Goal: Transaction & Acquisition: Obtain resource

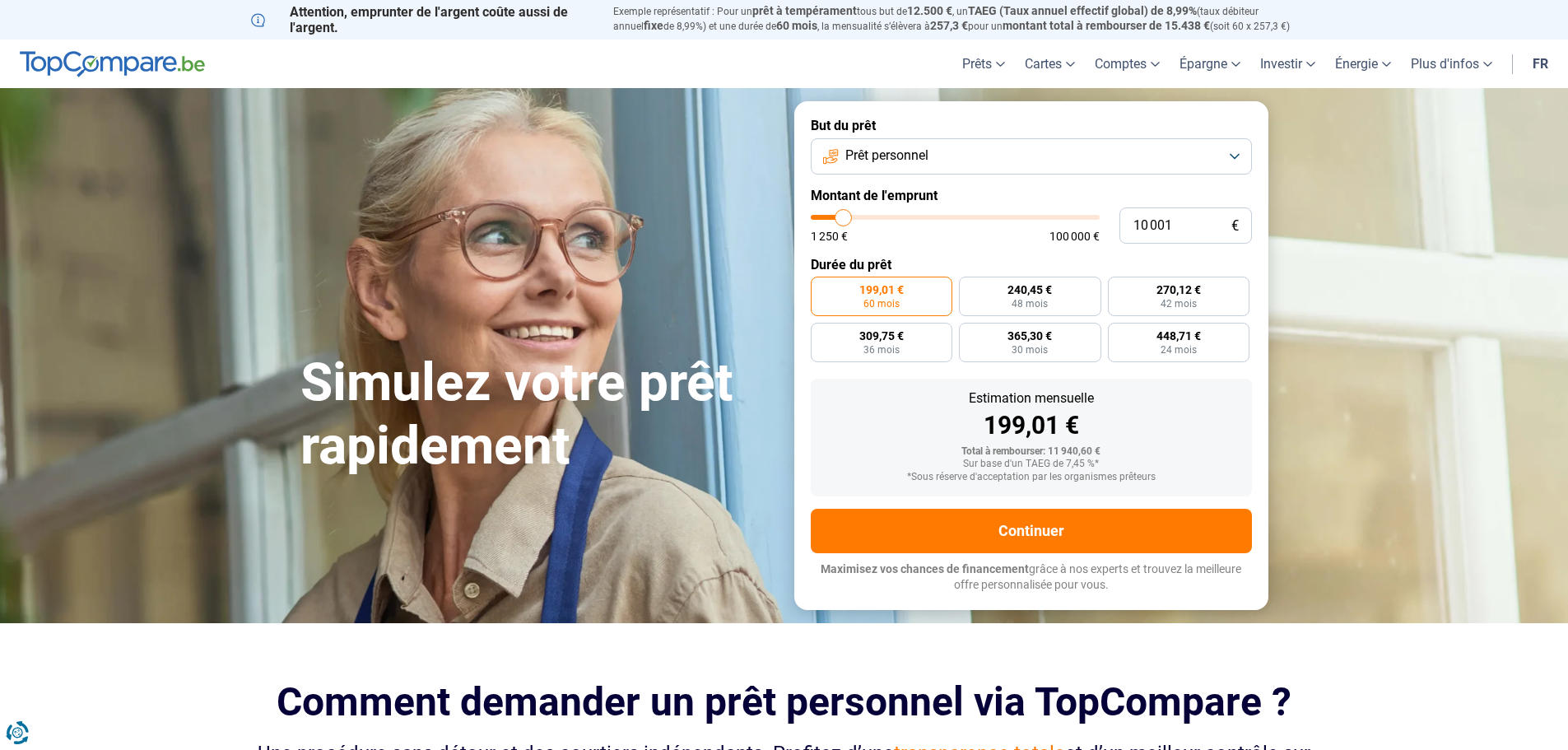
type input "11 250"
type input "11250"
type input "10 250"
type input "10250"
type input "9 500"
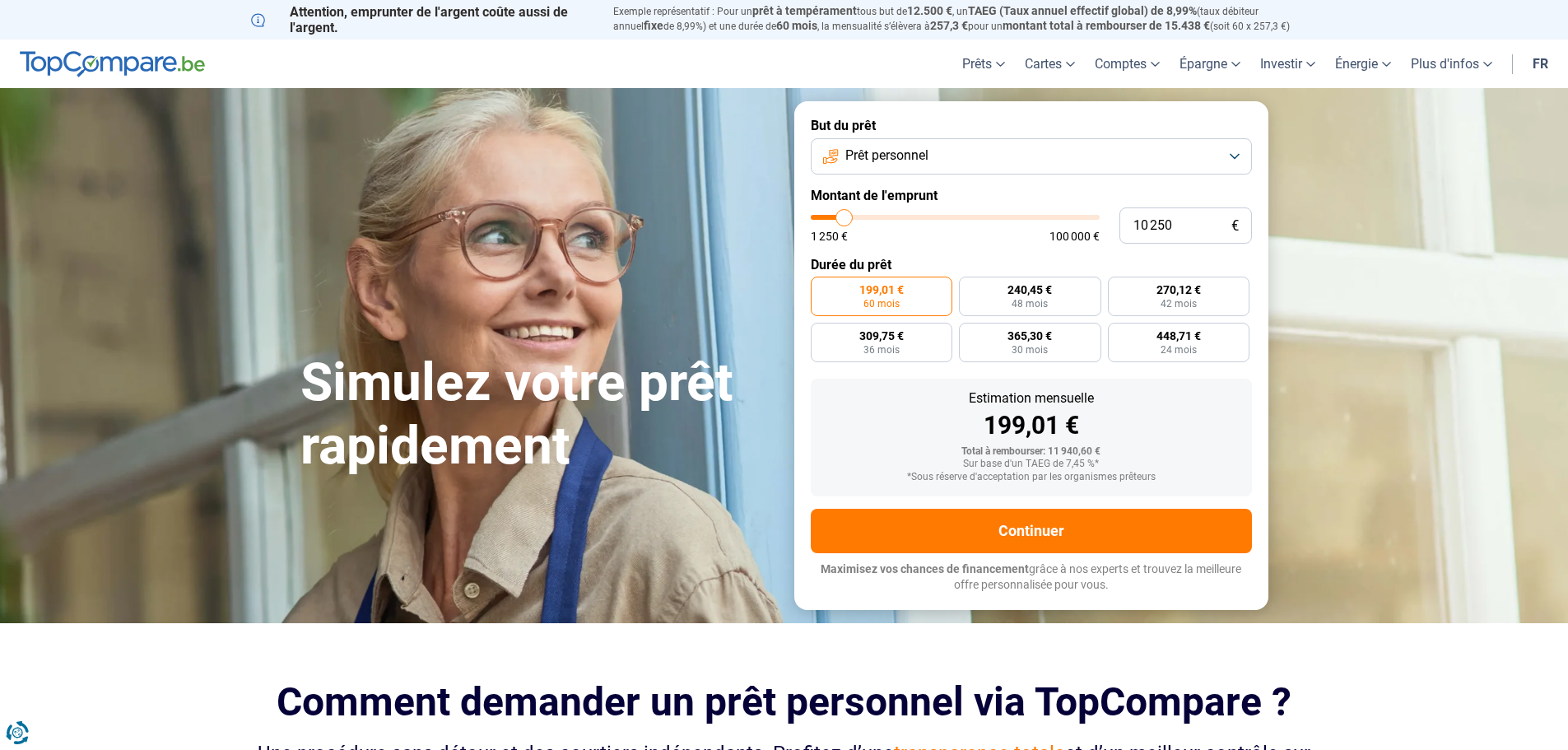
type input "9500"
type input "8 500"
type input "8500"
type input "8 250"
type input "8250"
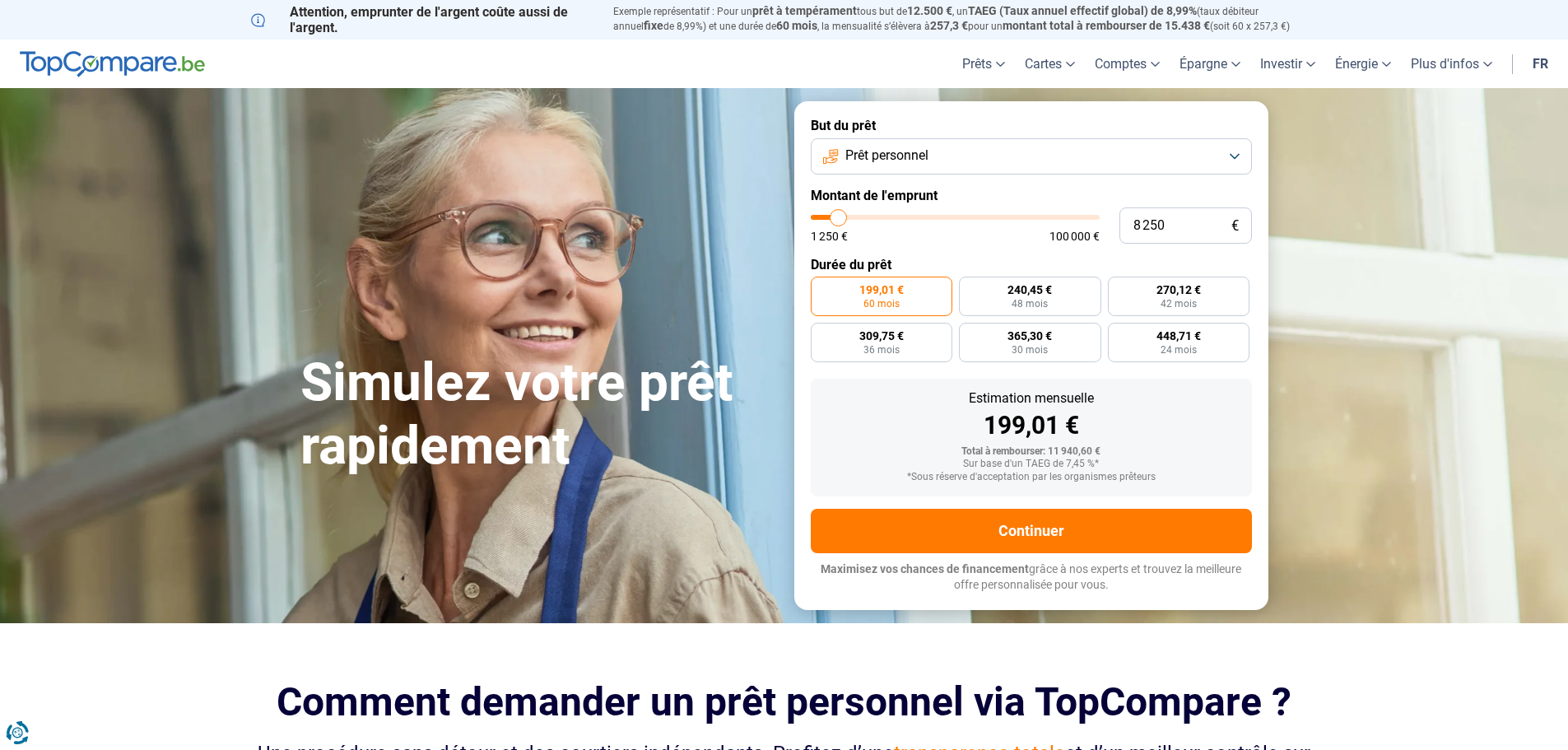
type input "7 500"
type input "7500"
type input "7 250"
drag, startPoint x: 847, startPoint y: 220, endPoint x: 836, endPoint y: 220, distance: 11.0
type input "7250"
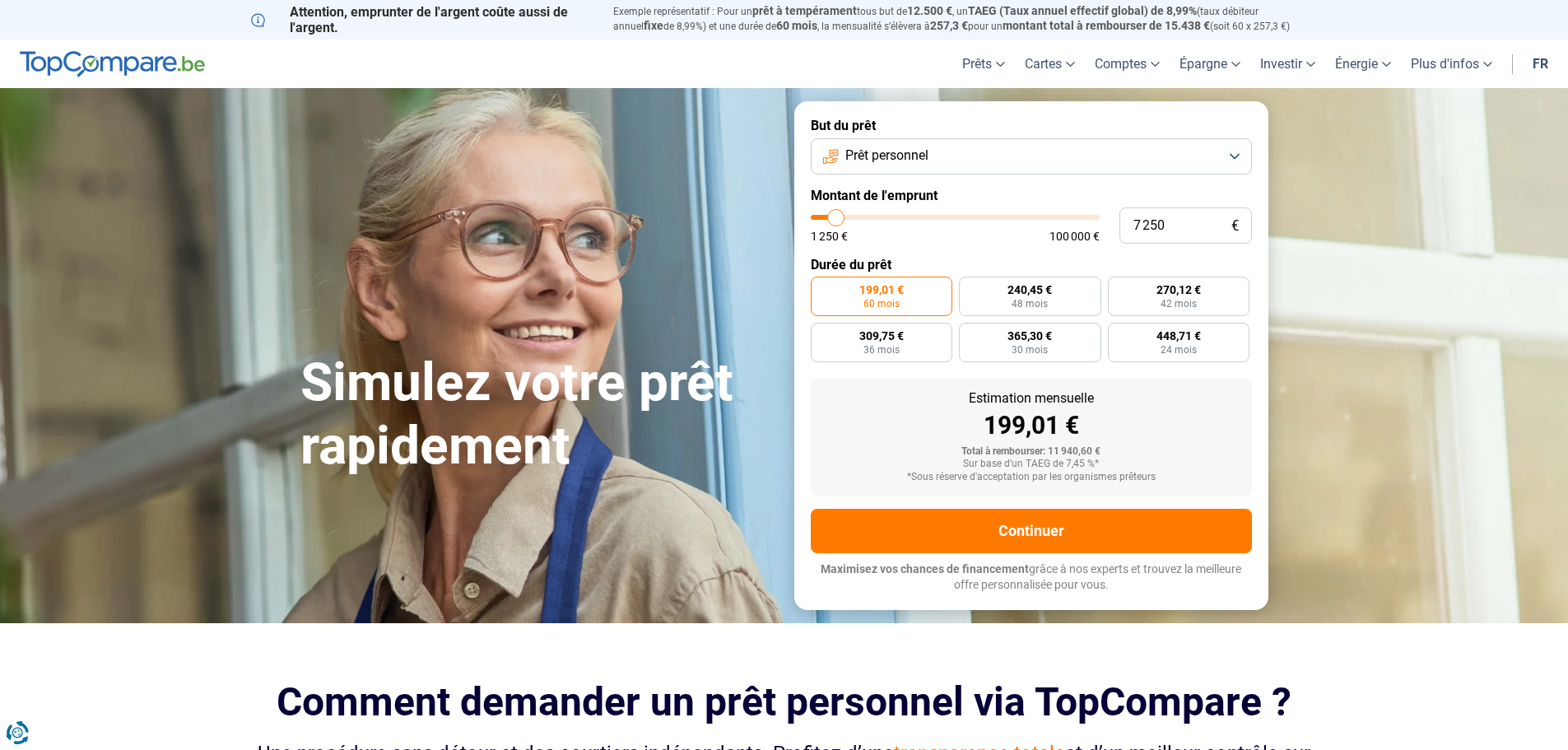
click at [836, 220] on input "range" at bounding box center [954, 216] width 289 height 5
radio input "true"
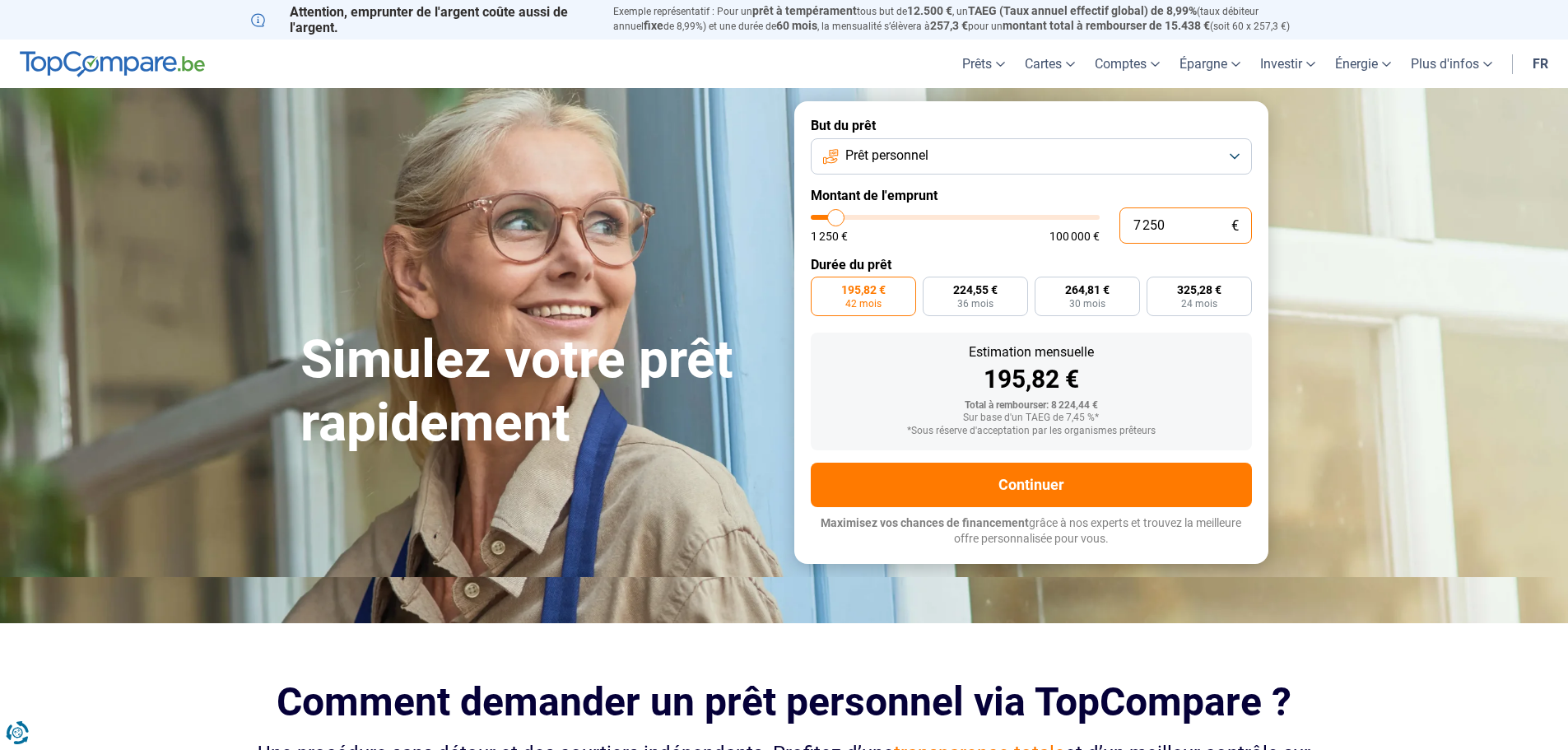
drag, startPoint x: 1120, startPoint y: 245, endPoint x: 1064, endPoint y: 246, distance: 56.0
click at [1065, 246] on form "But du prêt Prêt personnel Montant de l'emprunt 7 250 € 1 250 € 100 000 € Durée…" at bounding box center [1031, 332] width 474 height 462
type input "4"
type input "1250"
type input "40"
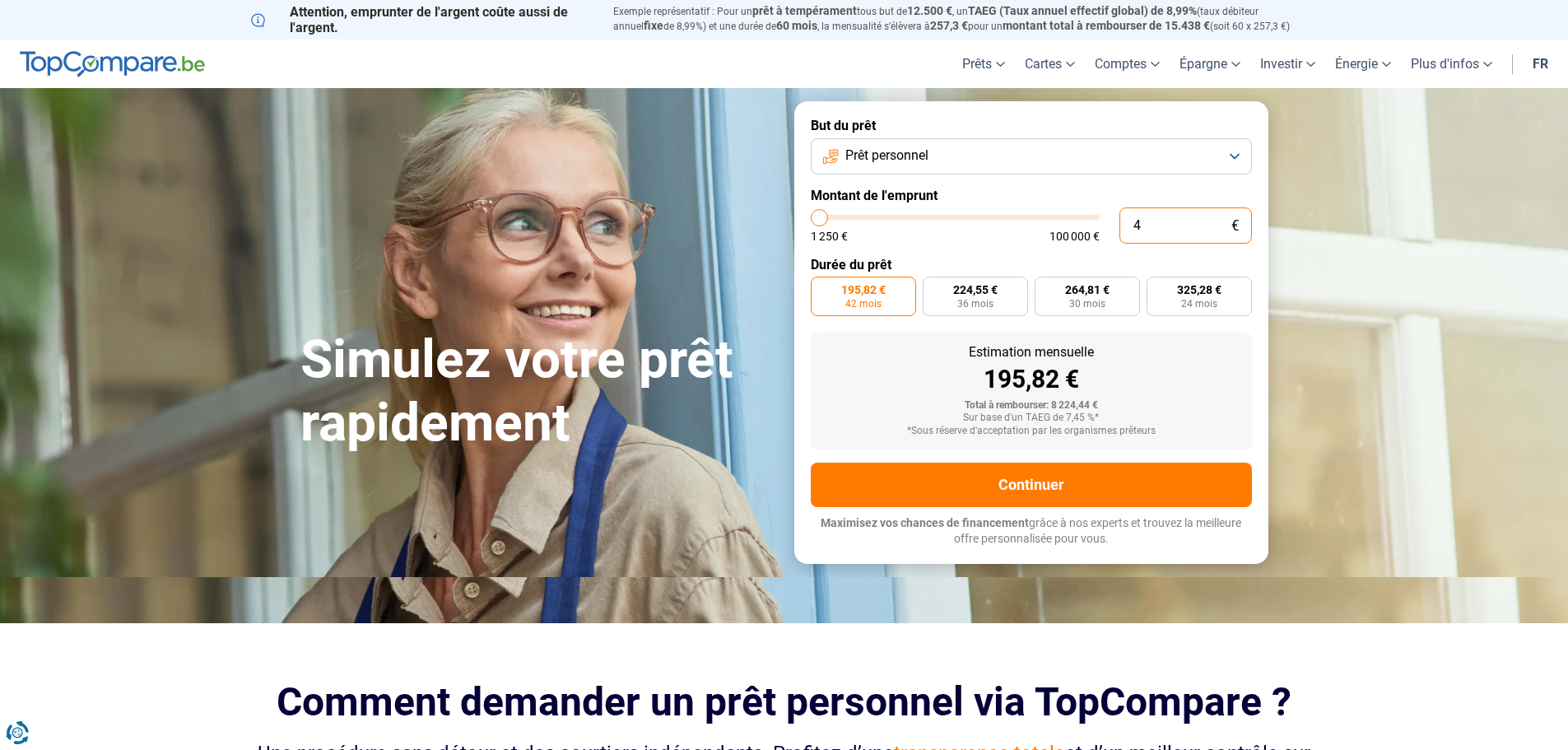
type input "1250"
type input "400"
type input "1250"
type input "4 000"
type input "4000"
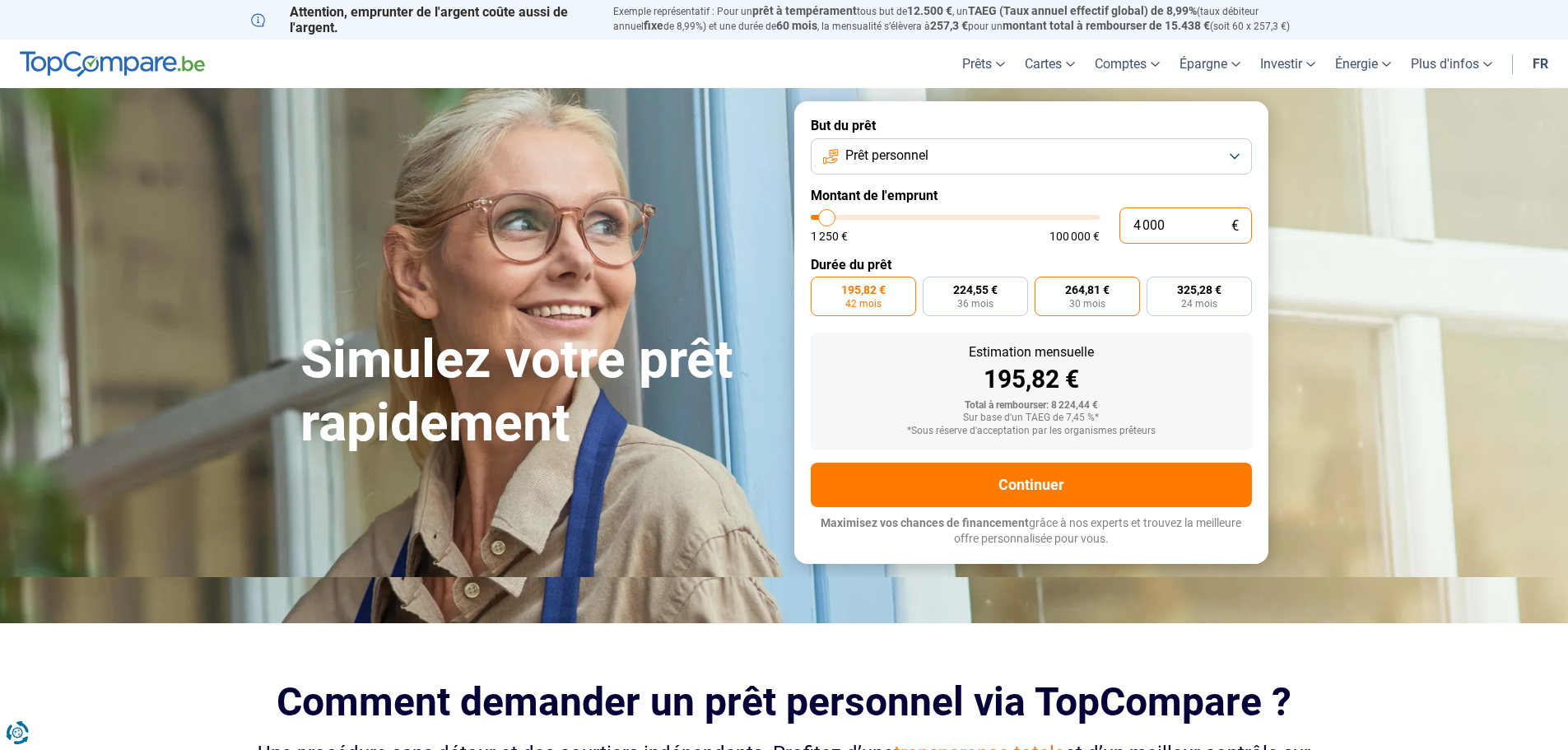
radio input "true"
click at [991, 245] on form "But du prêt Prêt personnel Montant de l'emprunt 4 000 € 1 250 € 100 000 € Durée…" at bounding box center [1031, 332] width 474 height 462
drag, startPoint x: 1095, startPoint y: 237, endPoint x: 1079, endPoint y: 238, distance: 16.0
click at [1079, 238] on div "4 000 € 1 250 € 100 000 €" at bounding box center [1031, 225] width 441 height 36
type input "3"
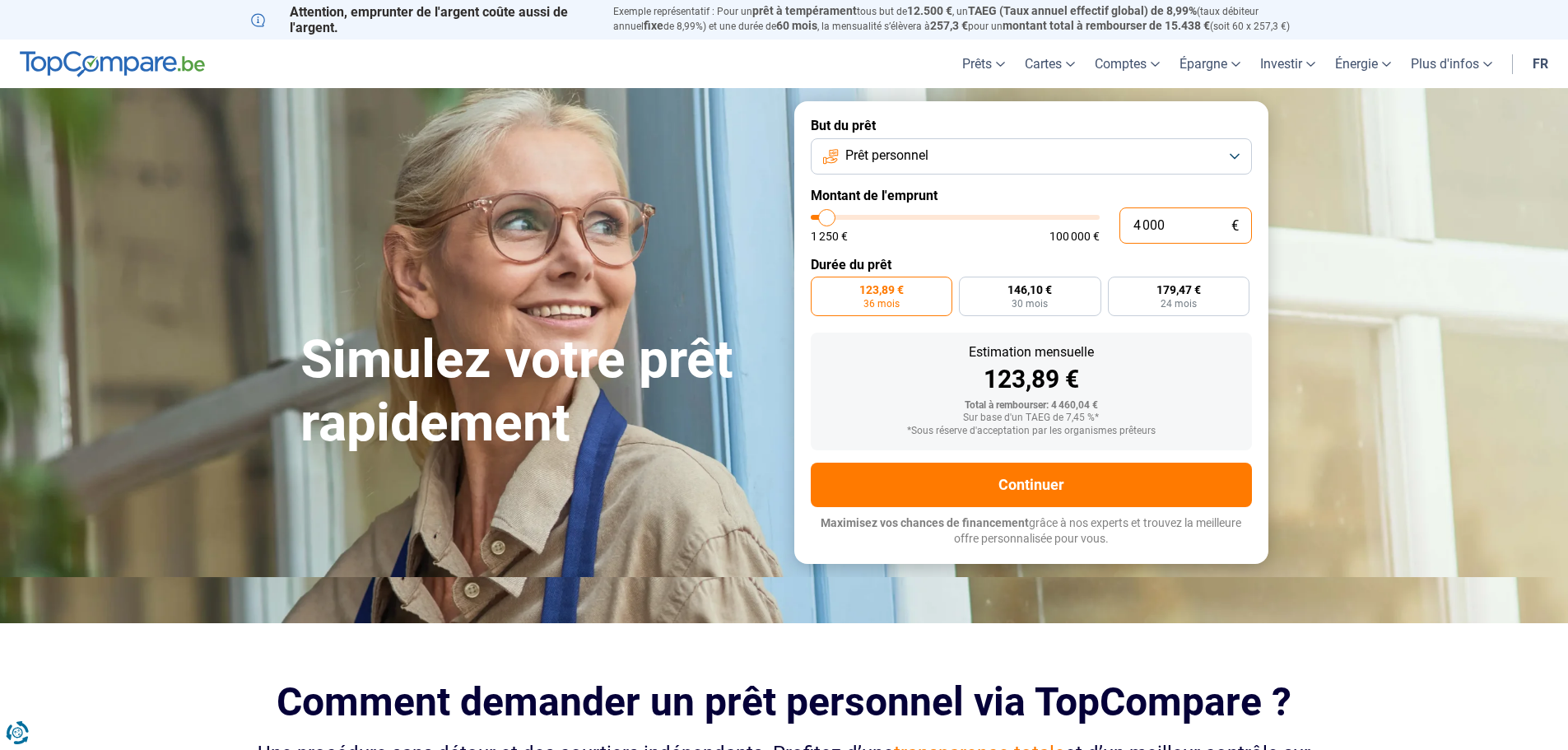
type input "1250"
type input "30"
type input "1250"
type input "300"
type input "1250"
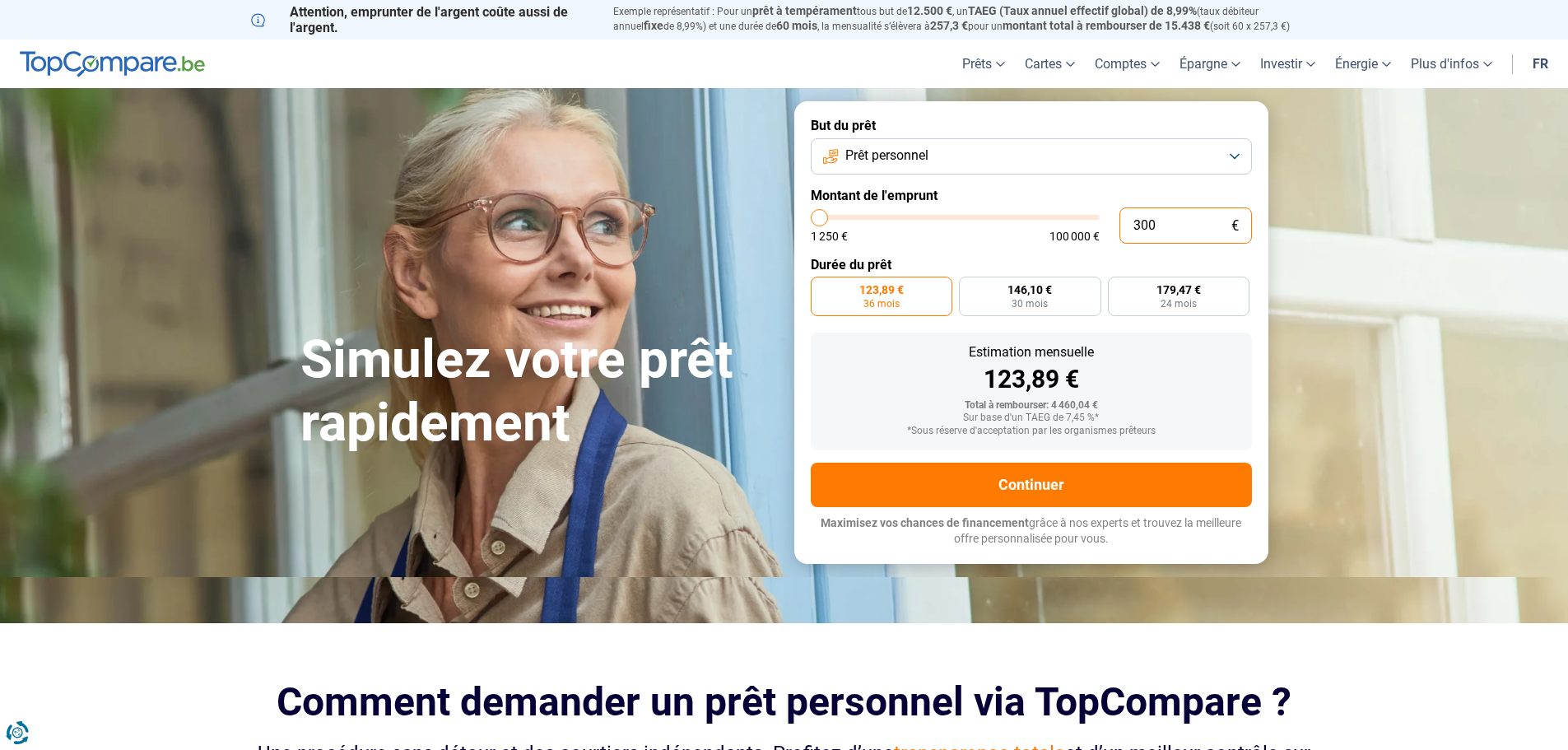
type input "3 000"
type input "3000"
type input "3 000"
radio input "true"
click at [999, 245] on form "But du prêt Prêt personnel Montant de l'emprunt 3 000 € 1 250 € 100 000 € Durée…" at bounding box center [1031, 332] width 474 height 462
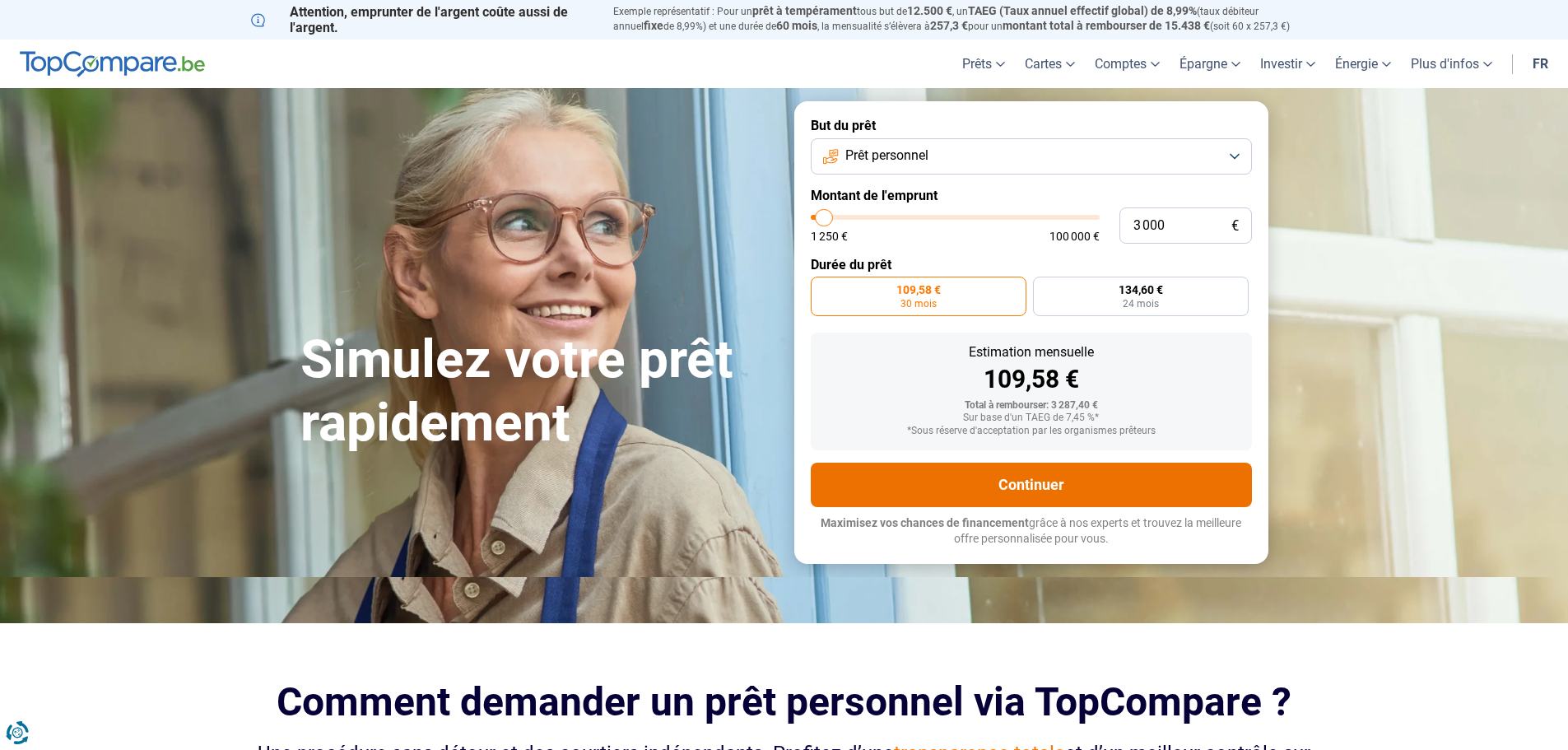
click at [1051, 498] on button "Continuer" at bounding box center [1031, 485] width 441 height 44
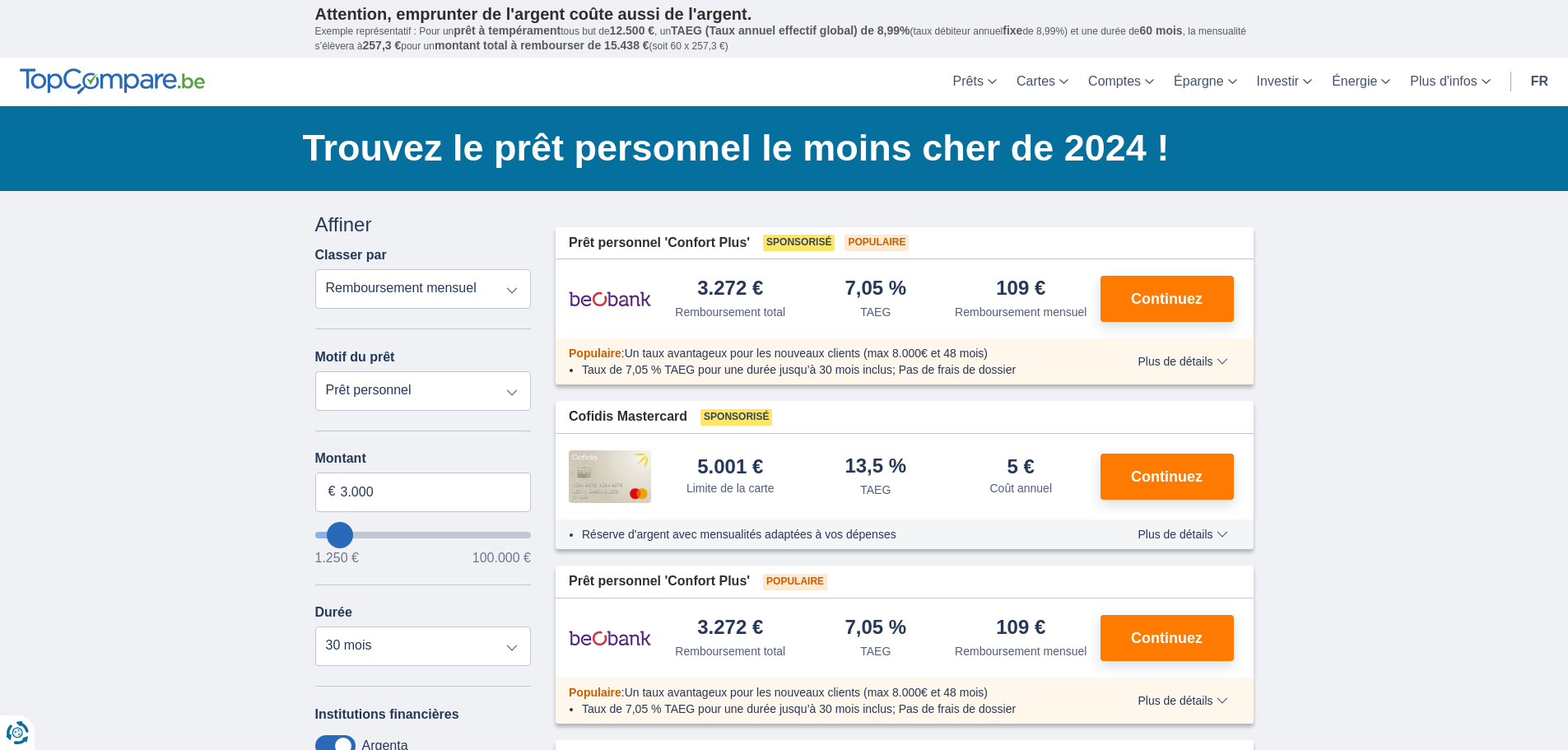
drag, startPoint x: 389, startPoint y: 489, endPoint x: 254, endPoint y: 496, distance: 135.2
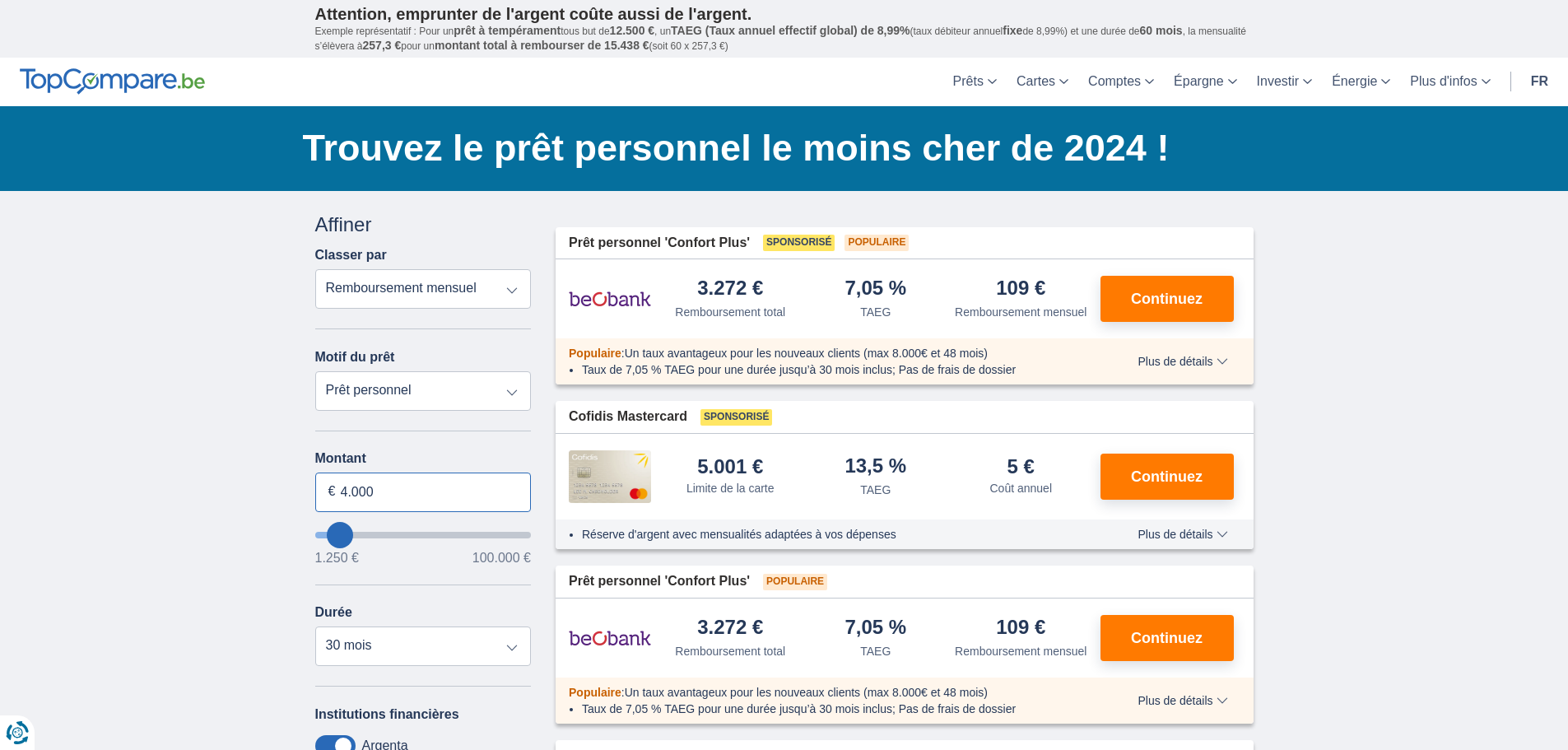
type input "4.000"
type input "4250"
select select "36"
drag, startPoint x: 1406, startPoint y: 280, endPoint x: 1410, endPoint y: 289, distance: 9.8
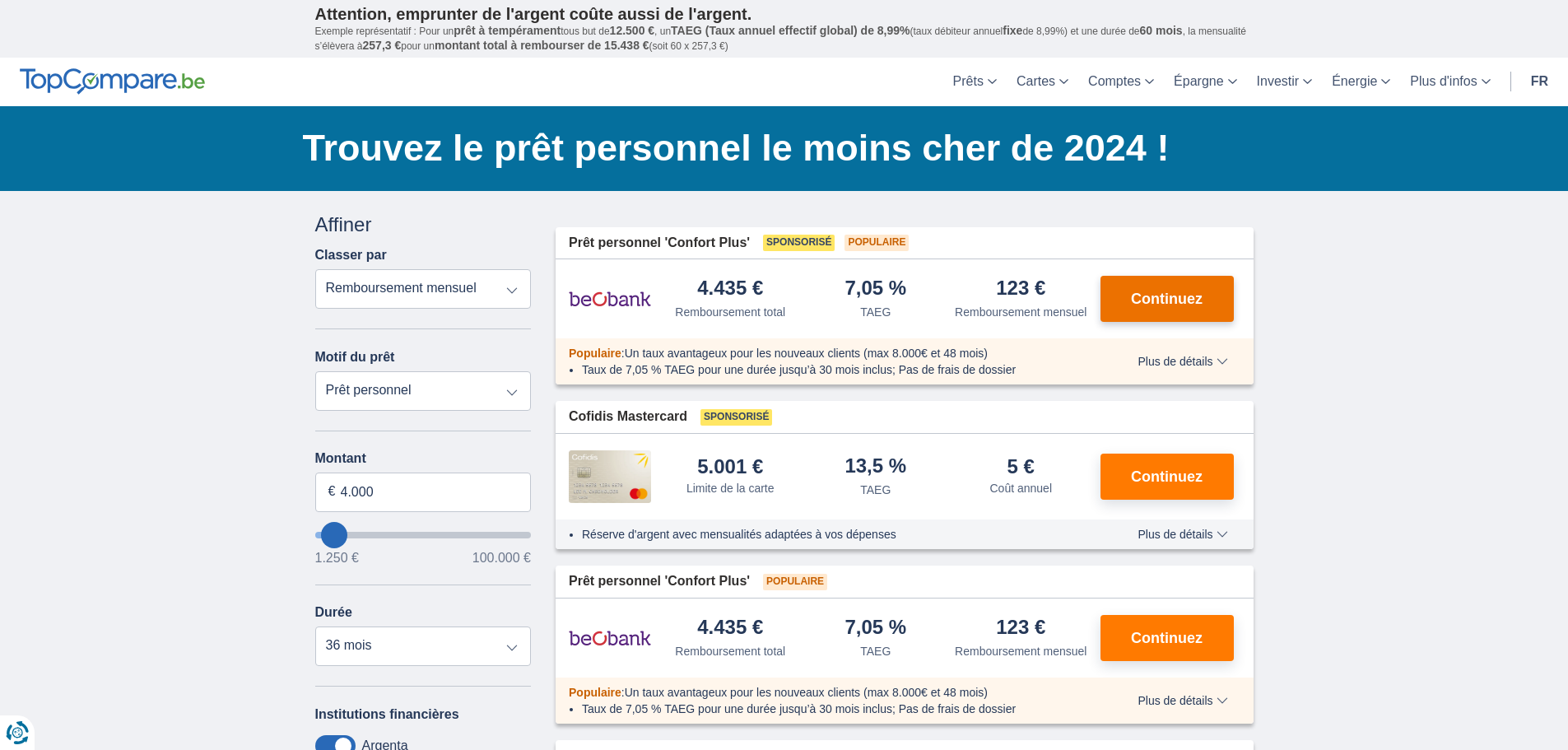
click at [1130, 305] on button "Continuez" at bounding box center [1167, 299] width 133 height 46
